Goal: Information Seeking & Learning: Learn about a topic

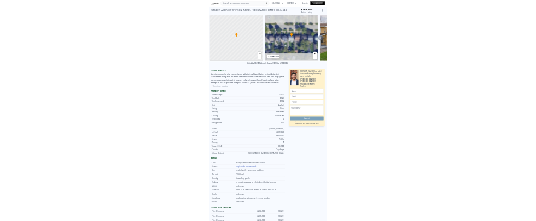
scroll to position [0, 4]
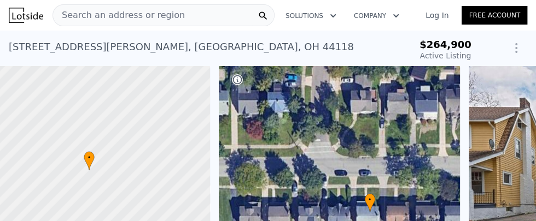
click at [451, 207] on div "• + −" at bounding box center [340, 171] width 242 height 210
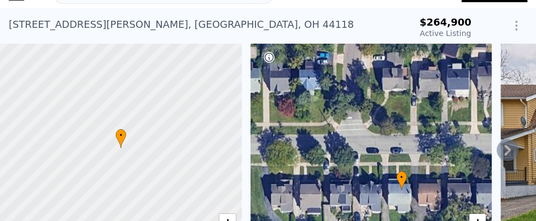
click at [515, 147] on icon at bounding box center [507, 150] width 22 height 22
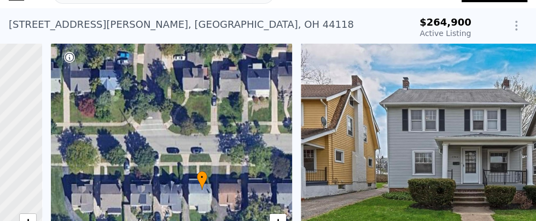
scroll to position [0, 254]
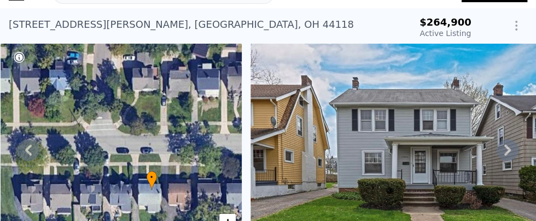
click at [511, 160] on img at bounding box center [411, 148] width 322 height 210
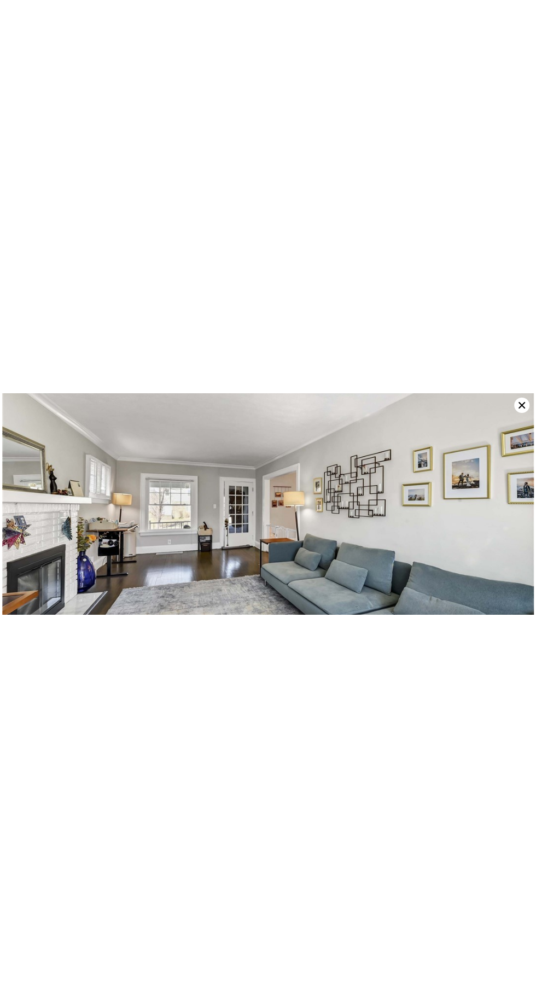
scroll to position [2199, 0]
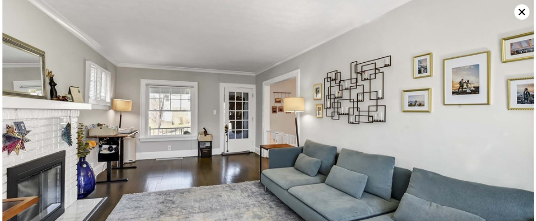
click at [521, 12] on icon at bounding box center [521, 12] width 7 height 7
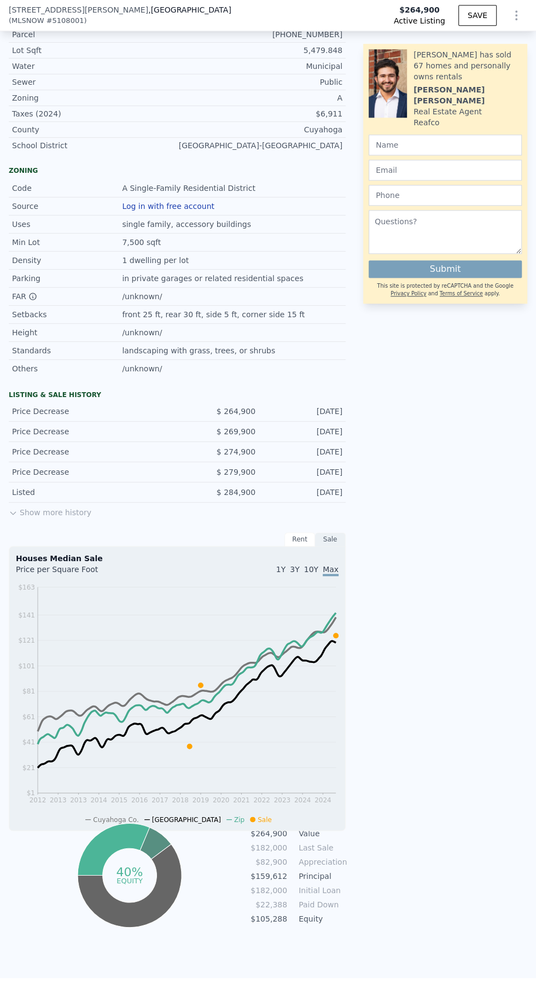
scroll to position [551, 0]
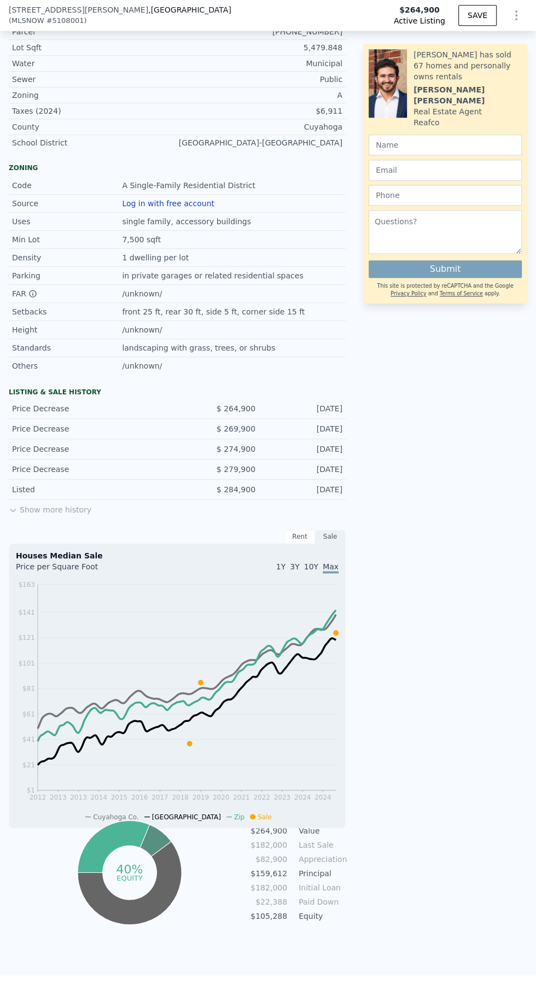
click at [39, 513] on button "Show more history" at bounding box center [50, 507] width 83 height 15
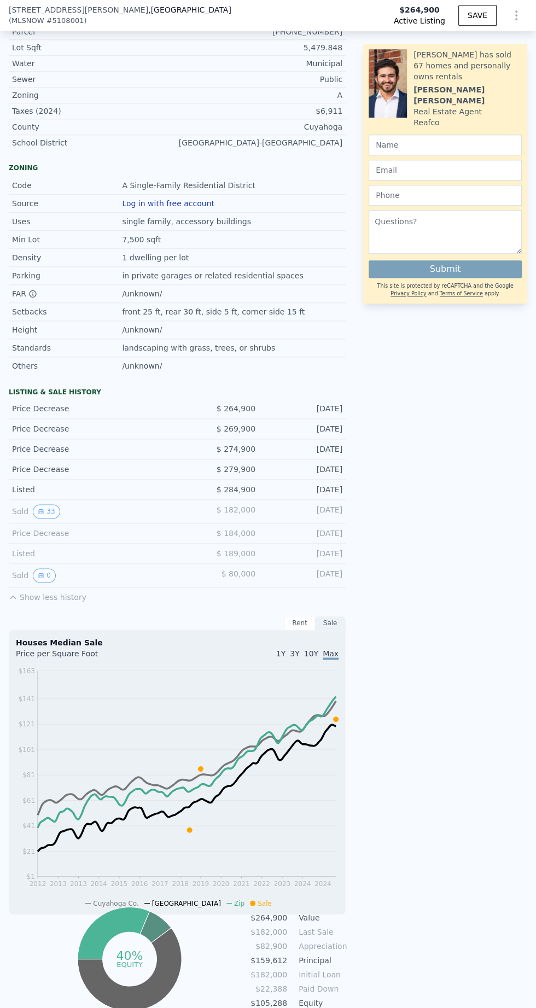
click at [109, 518] on div "Sold 33" at bounding box center [90, 511] width 156 height 14
click at [52, 517] on button "33" at bounding box center [46, 511] width 27 height 14
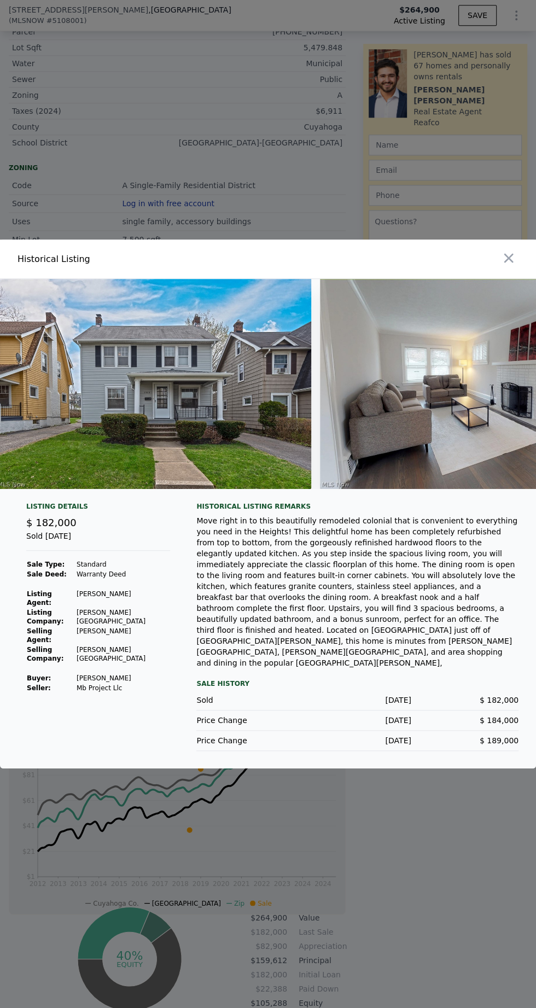
scroll to position [0, 0]
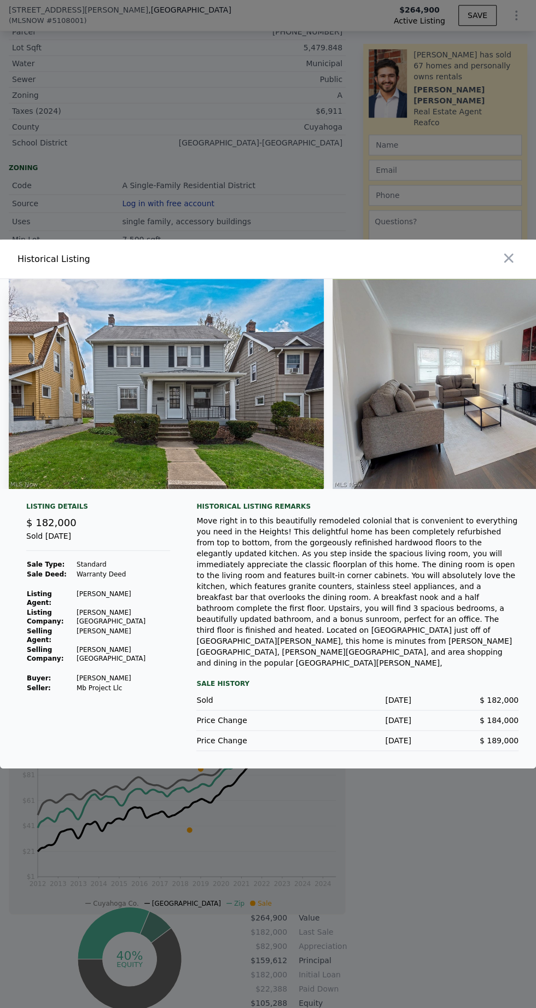
click at [417, 866] on div at bounding box center [268, 504] width 536 height 1008
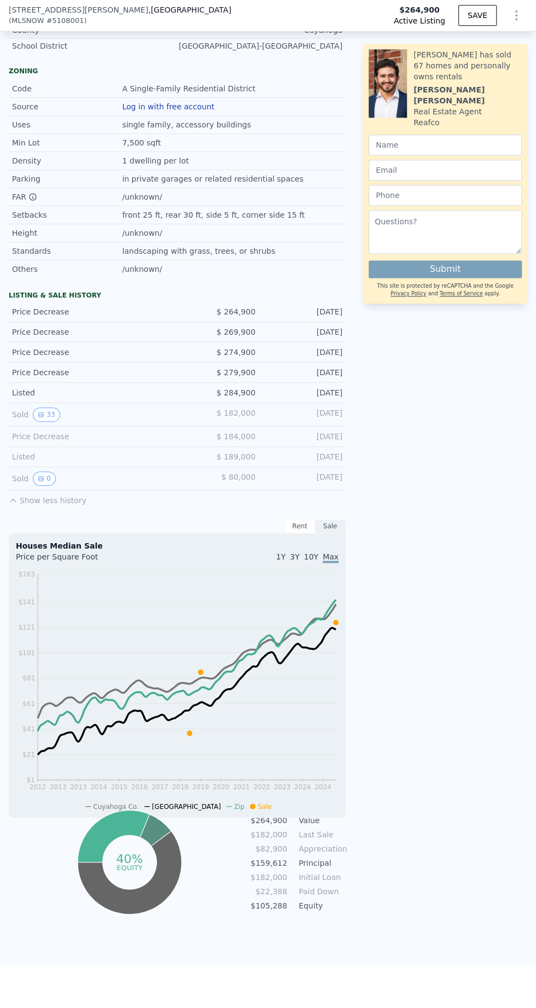
scroll to position [649, 0]
click at [39, 417] on icon "View historical data" at bounding box center [41, 414] width 7 height 7
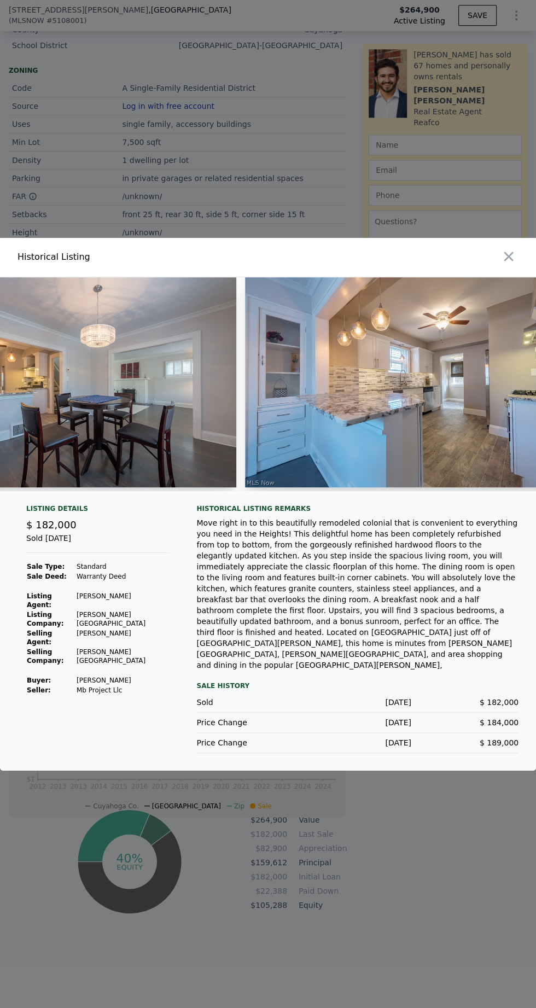
scroll to position [0, 2673]
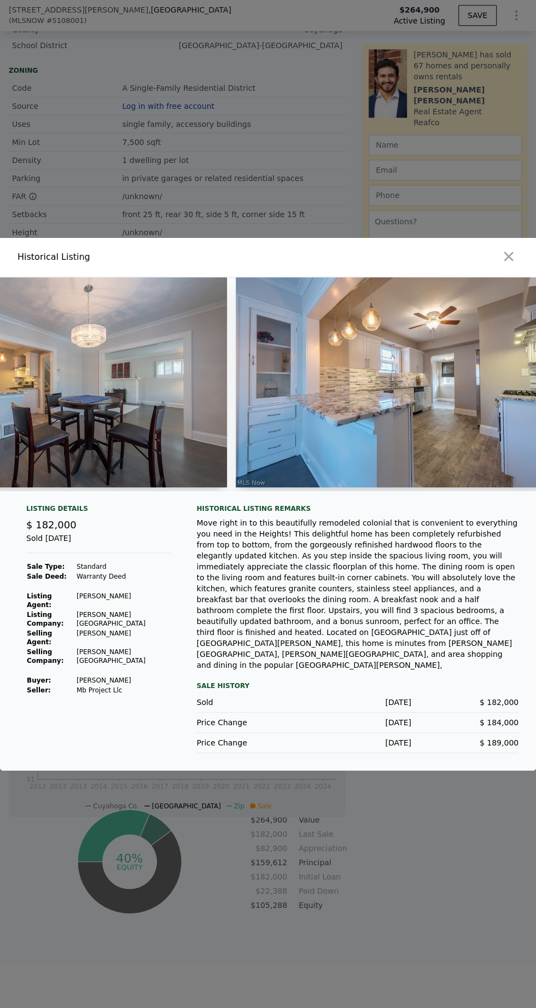
click at [363, 928] on div at bounding box center [268, 504] width 536 height 1008
